Goal: Information Seeking & Learning: Check status

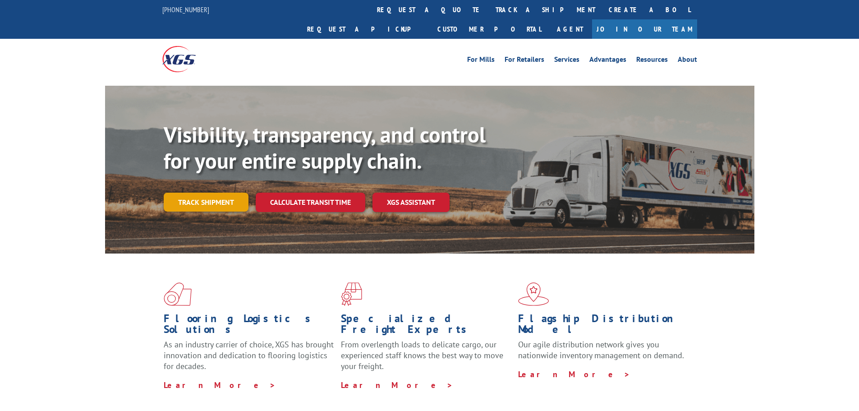
click at [213, 192] on link "Track shipment" at bounding box center [206, 201] width 85 height 19
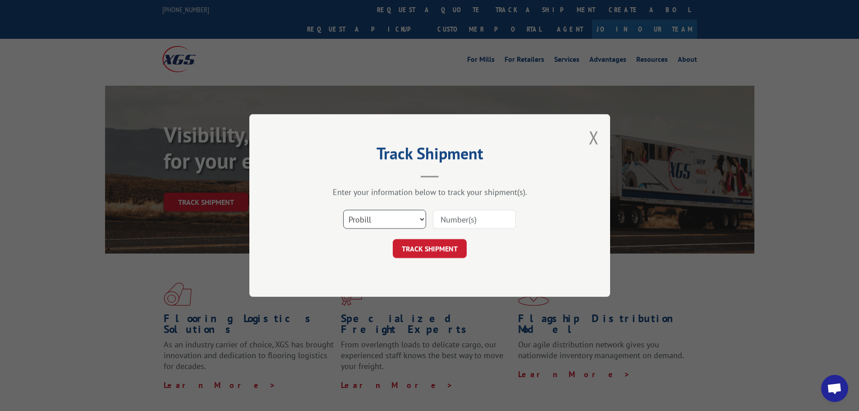
drag, startPoint x: 392, startPoint y: 215, endPoint x: 393, endPoint y: 224, distance: 8.2
click at [392, 215] on select "Select category... Probill BOL PO" at bounding box center [384, 219] width 83 height 19
select select "bol"
click at [343, 210] on select "Select category... Probill BOL PO" at bounding box center [384, 219] width 83 height 19
click at [453, 221] on input at bounding box center [474, 219] width 83 height 19
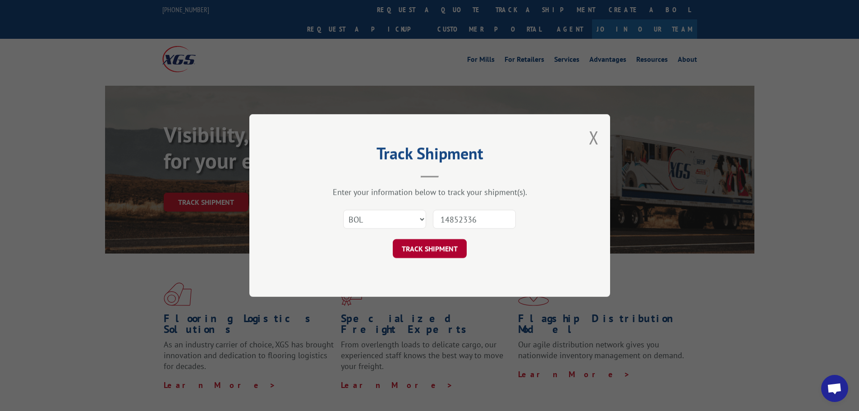
type input "14852336"
click at [430, 248] on button "TRACK SHIPMENT" at bounding box center [430, 248] width 74 height 19
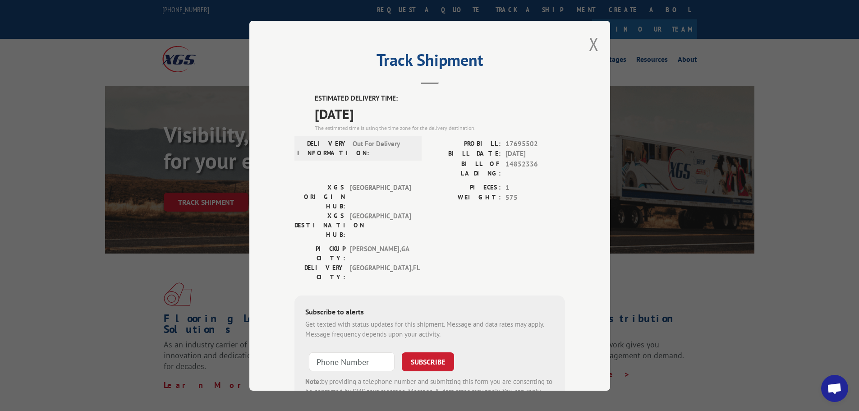
drag, startPoint x: 540, startPoint y: 173, endPoint x: 563, endPoint y: 160, distance: 26.0
click at [540, 172] on div "PROBILL: 17695502 BILL DATE: [DATE] BILL OF LADING: 14852336" at bounding box center [497, 160] width 135 height 44
click at [590, 46] on button "Close modal" at bounding box center [594, 44] width 10 height 24
